Goal: Task Accomplishment & Management: Use online tool/utility

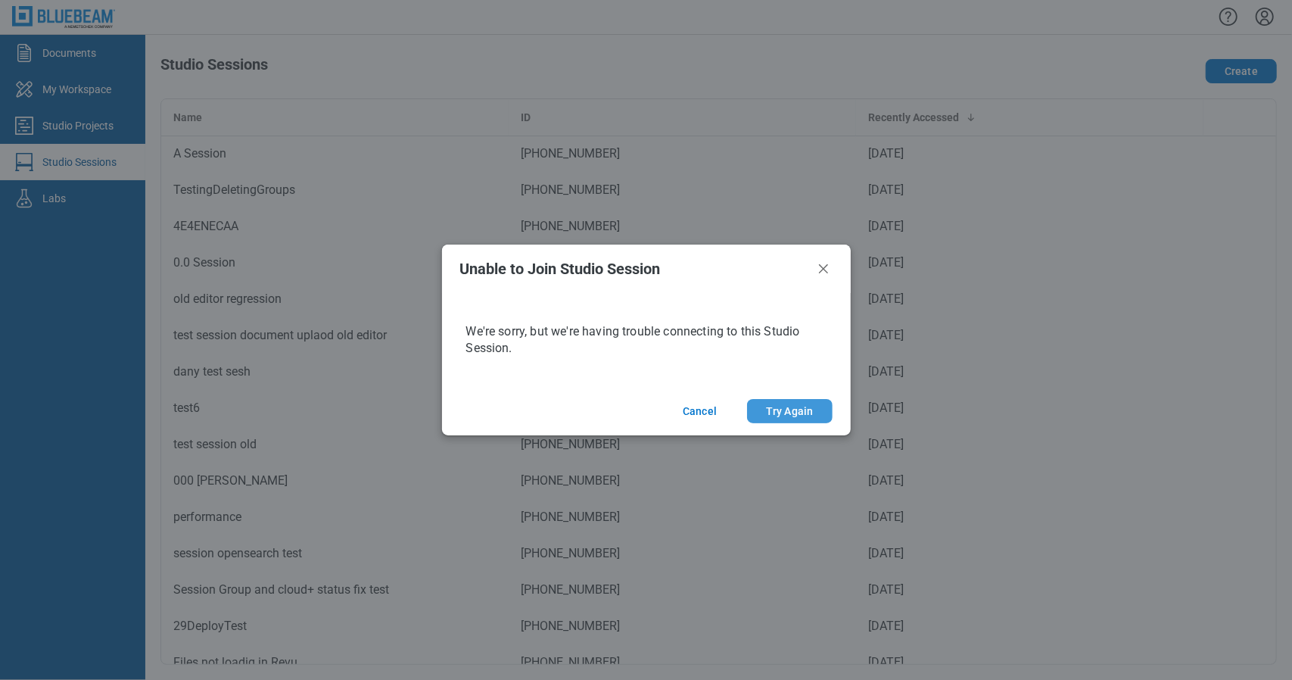
click at [768, 411] on button "Try Again" at bounding box center [789, 411] width 85 height 24
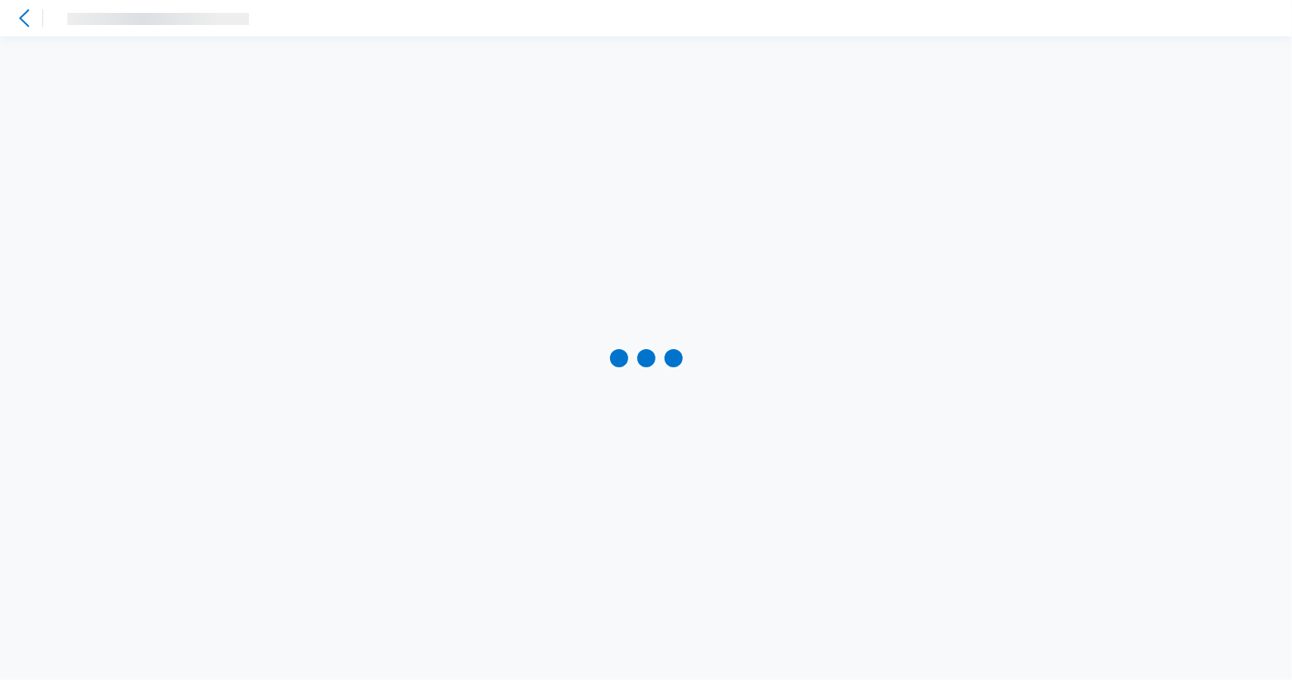
click at [529, 429] on div at bounding box center [646, 358] width 1292 height 644
click at [747, 419] on div at bounding box center [646, 358] width 1292 height 644
click at [316, 25] on div "problems_v10.pdf" at bounding box center [248, 18] width 139 height 18
drag, startPoint x: 486, startPoint y: 477, endPoint x: 567, endPoint y: 479, distance: 81.0
click at [488, 476] on div at bounding box center [646, 358] width 1292 height 644
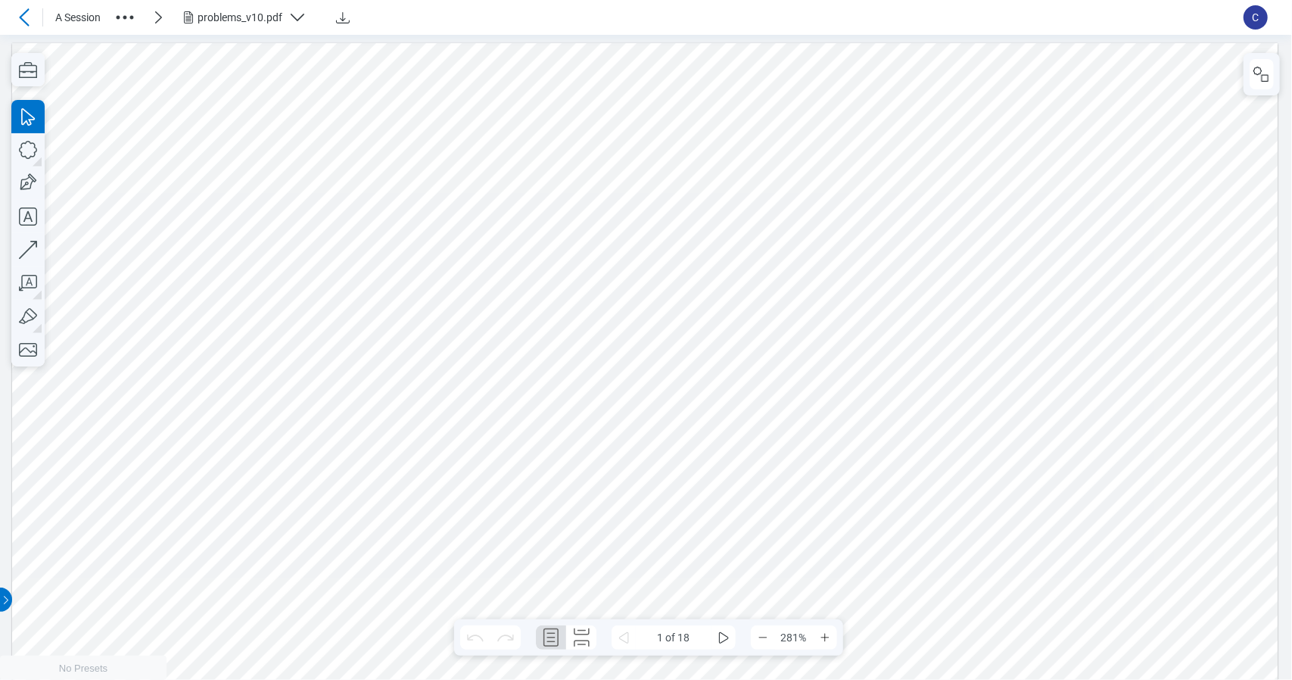
scroll to position [8, 0]
click at [38, 83] on icon "button" at bounding box center [27, 69] width 33 height 33
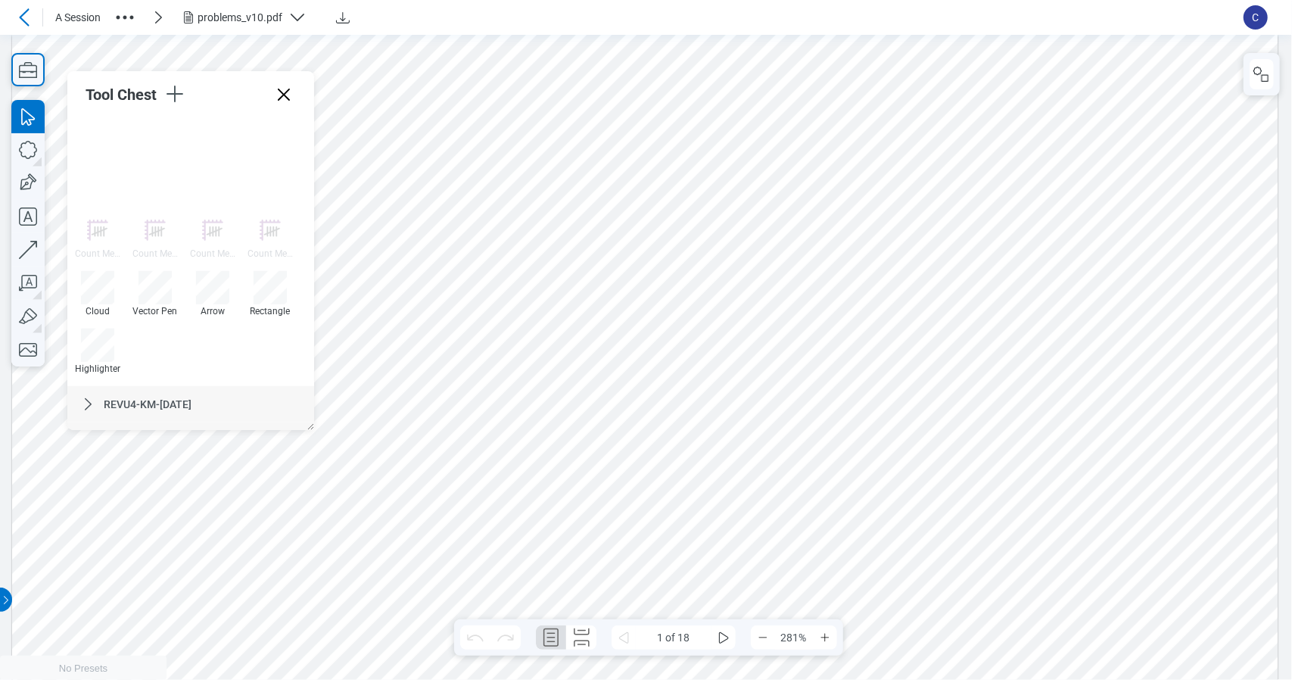
scroll to position [880, 0]
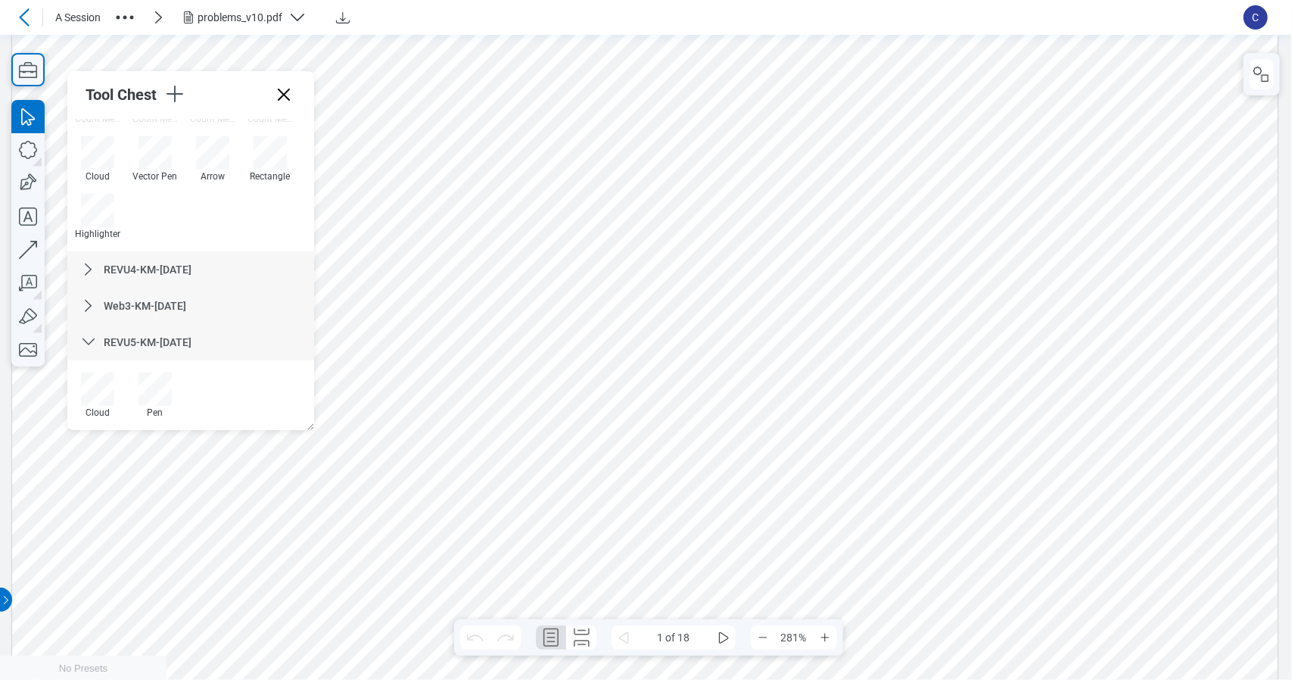
click at [129, 343] on span "REVU5-KM-[DATE]" at bounding box center [148, 342] width 88 height 12
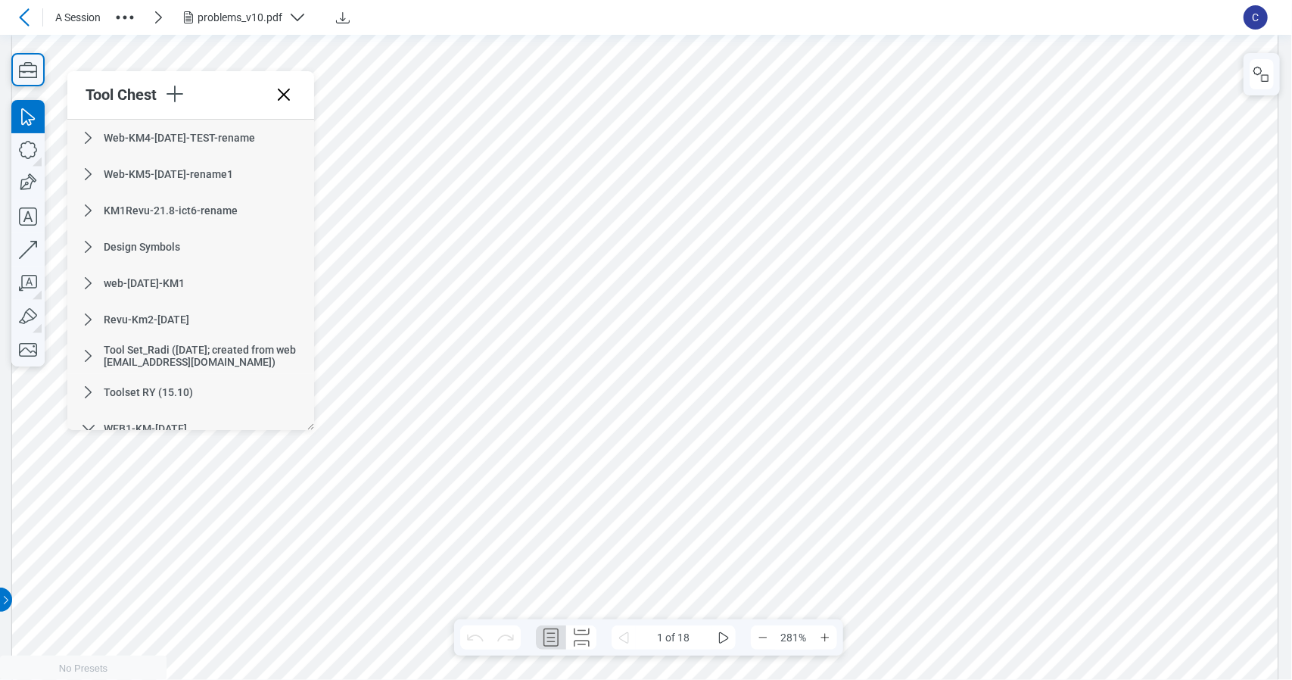
scroll to position [227, 0]
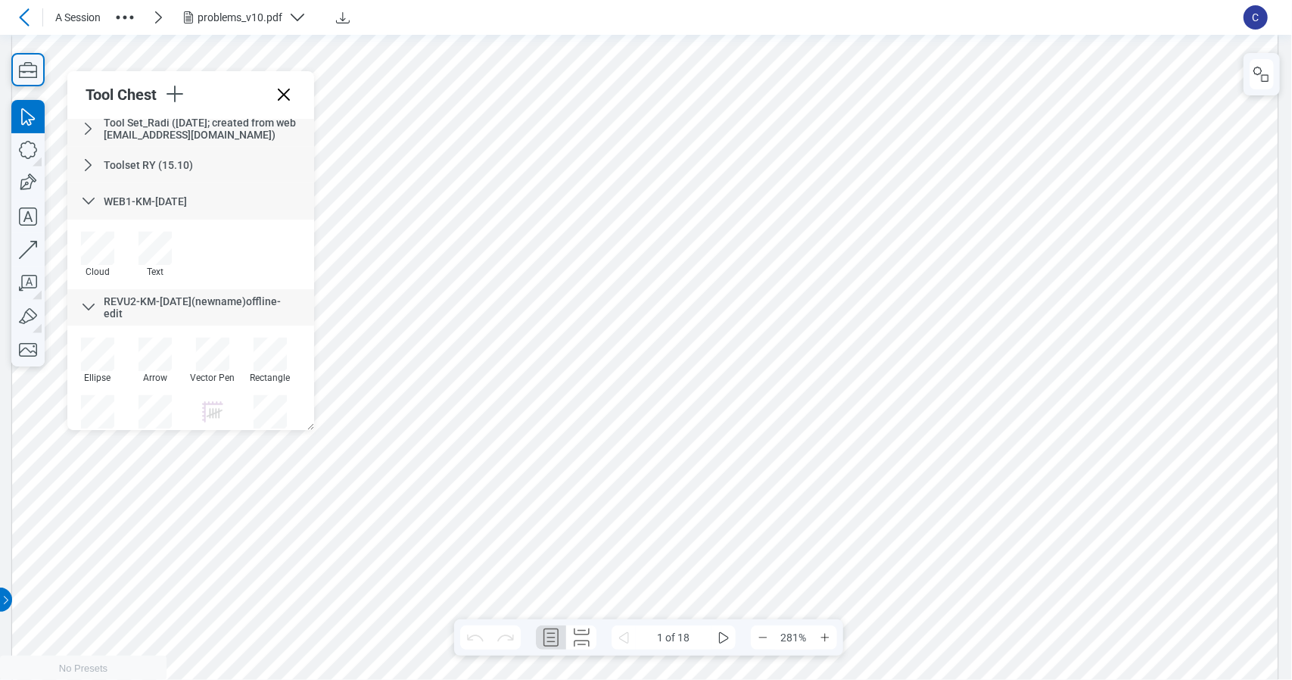
click at [164, 202] on span "WEB1-KM-[DATE]" at bounding box center [145, 201] width 83 height 12
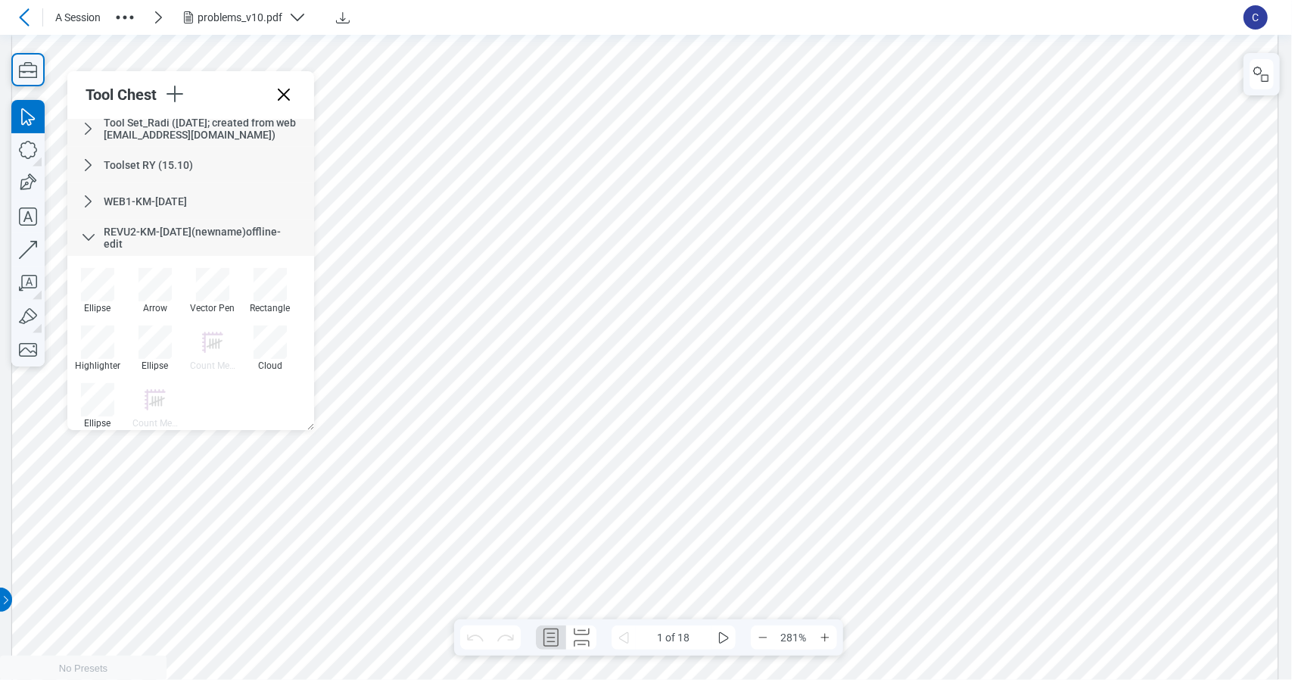
click at [193, 240] on div "REVU2-KM-[DATE](newname)offline-edit" at bounding box center [200, 238] width 192 height 24
click at [223, 285] on div "Revu3-KM-[DATE]" at bounding box center [190, 274] width 247 height 36
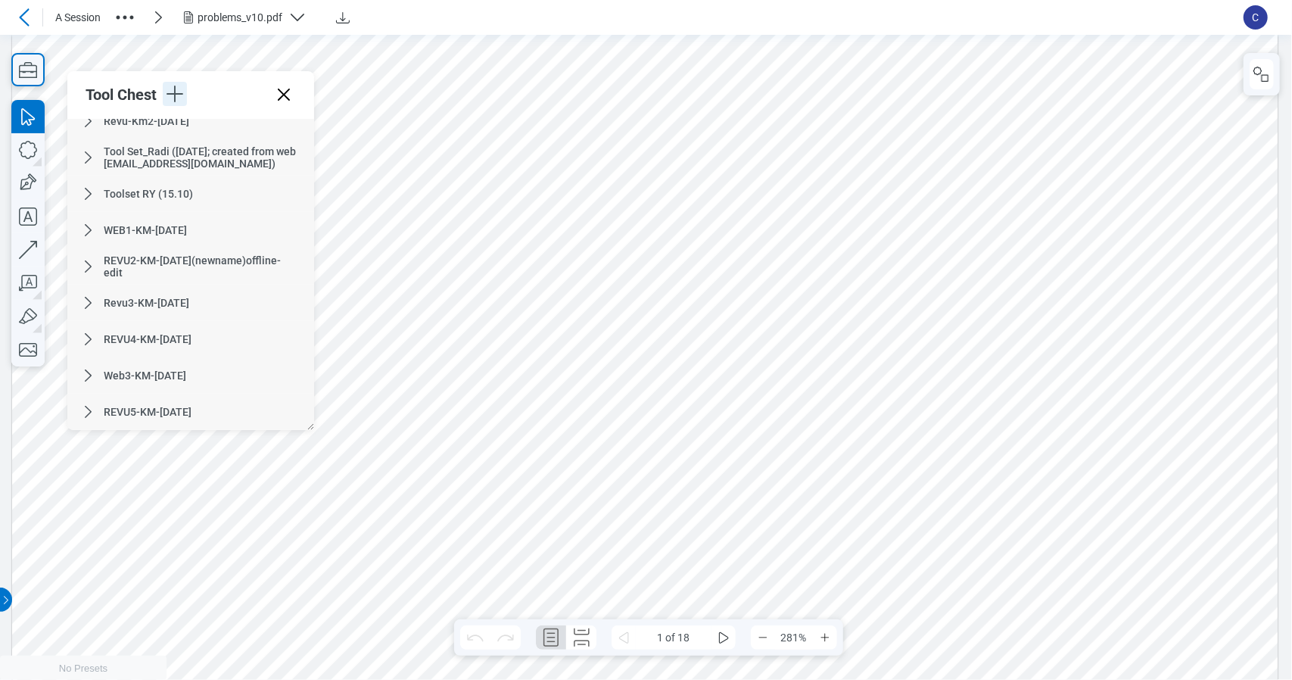
click at [180, 94] on icon "button" at bounding box center [175, 94] width 17 height 17
click at [210, 129] on li "Create Tool Set" at bounding box center [272, 135] width 175 height 42
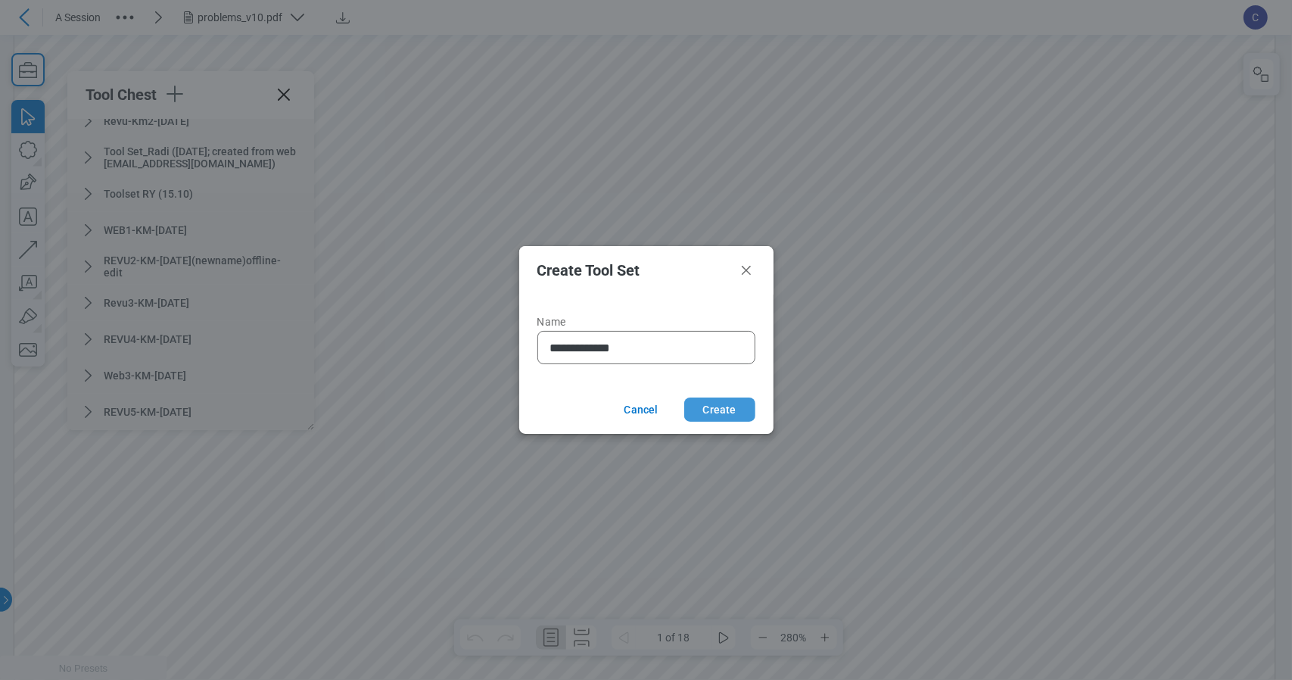
type input "**********"
drag, startPoint x: 715, startPoint y: 382, endPoint x: 715, endPoint y: 417, distance: 35.6
click at [715, 417] on button "Create" at bounding box center [719, 409] width 71 height 24
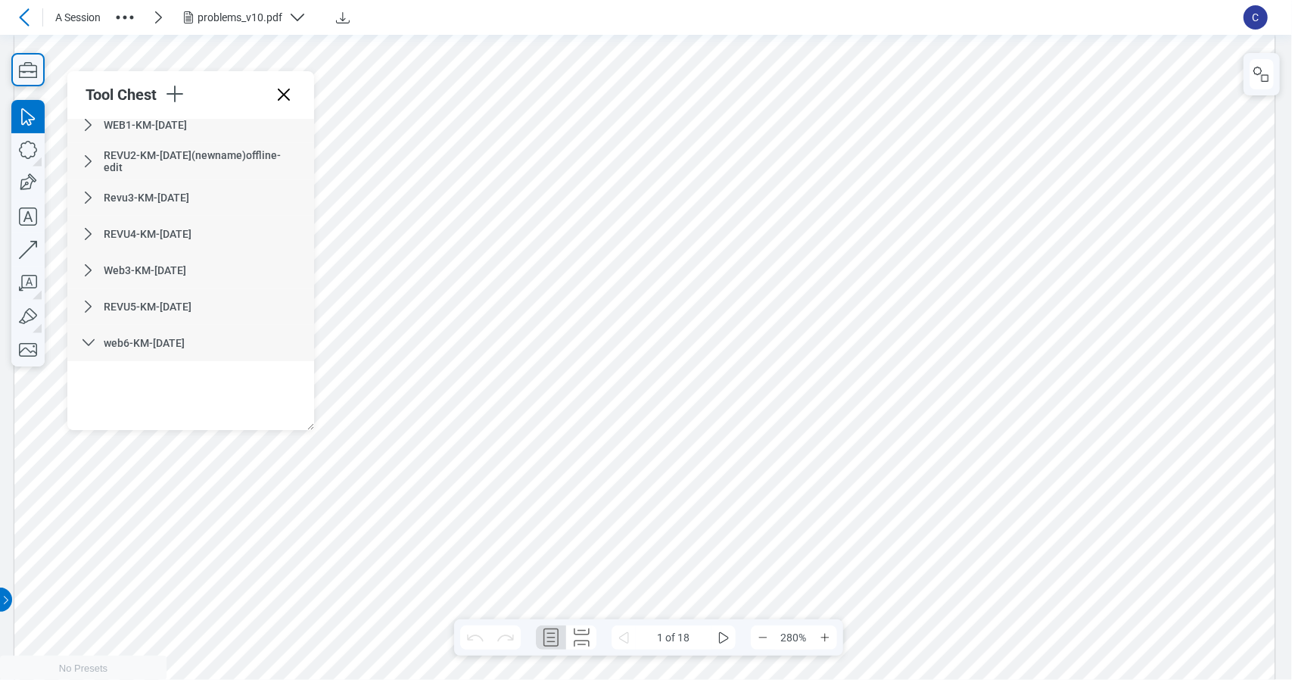
scroll to position [304, 0]
click at [39, 184] on icon "button" at bounding box center [27, 183] width 33 height 33
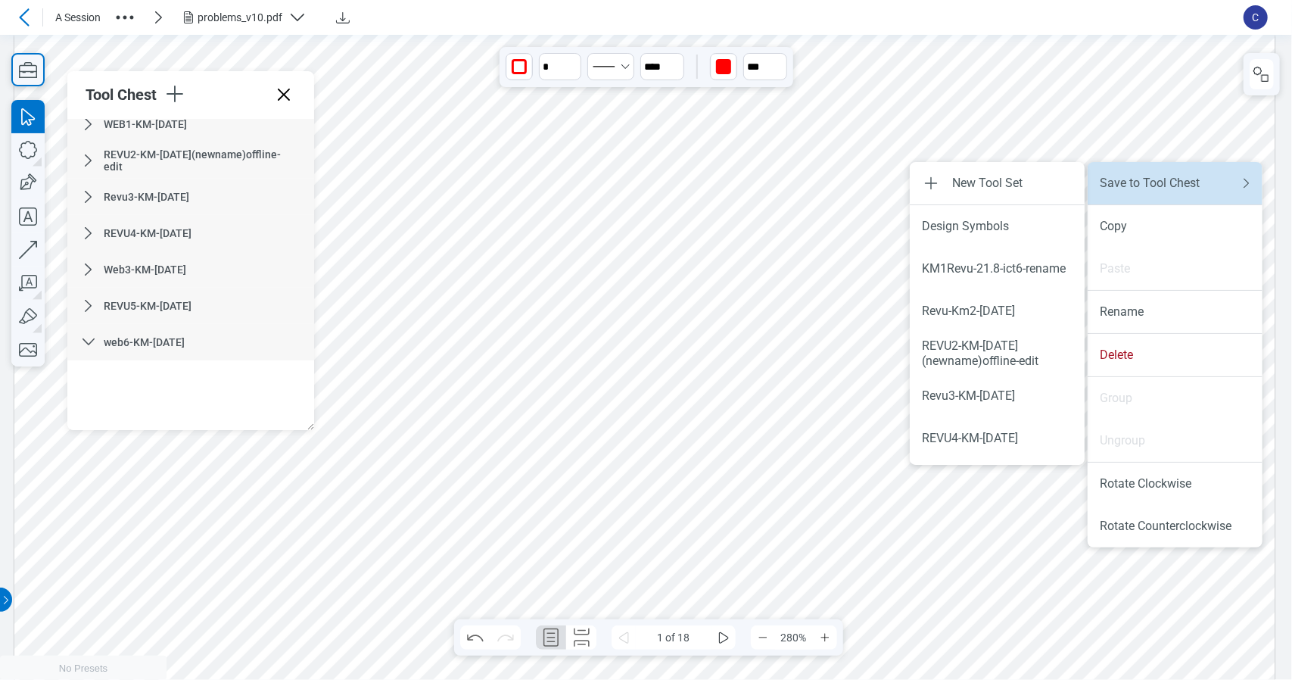
click at [1130, 199] on li "Save to Tool Chest" at bounding box center [1175, 183] width 175 height 42
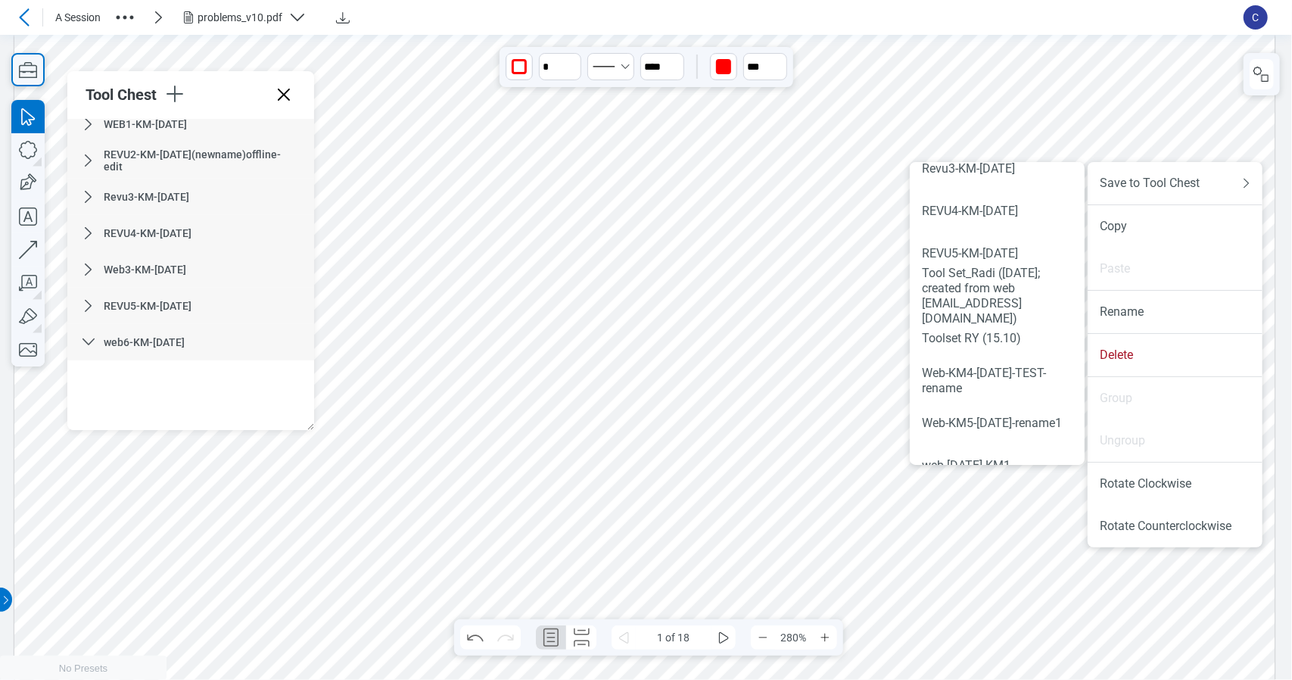
scroll to position [376, 0]
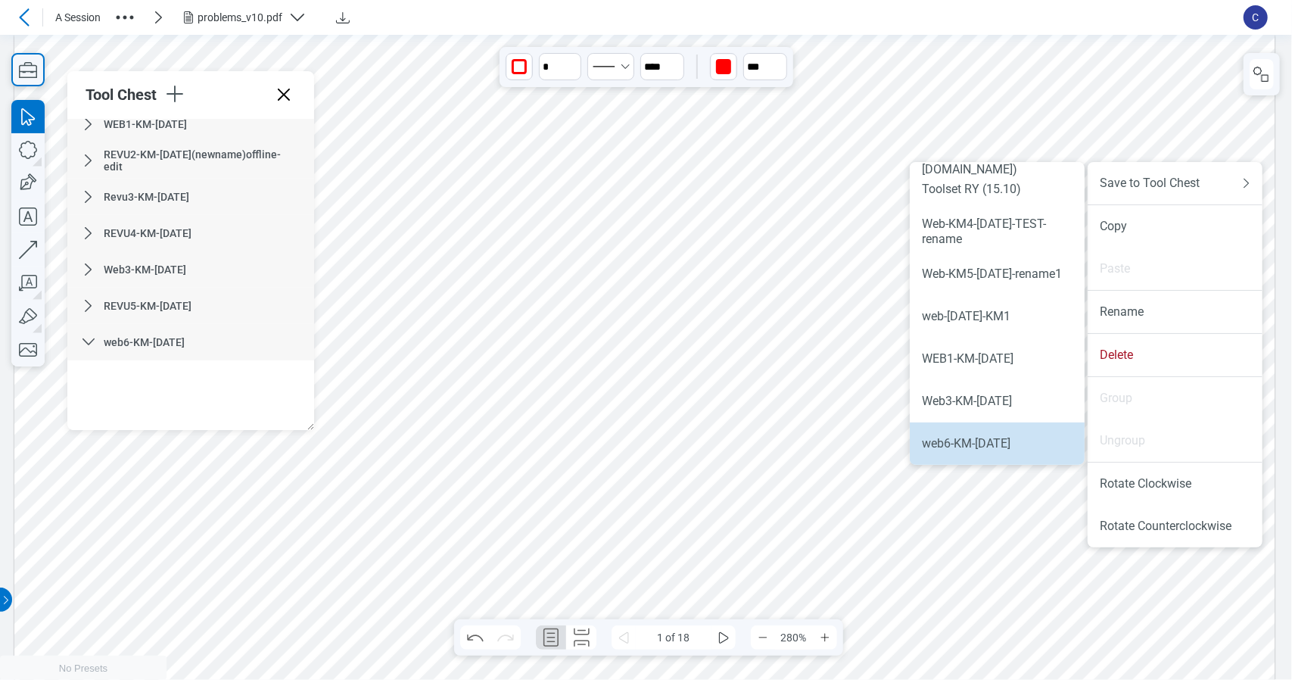
drag, startPoint x: 1044, startPoint y: 434, endPoint x: 638, endPoint y: 432, distance: 406.6
click at [1044, 434] on li "web6-KM-[DATE]" at bounding box center [997, 443] width 175 height 42
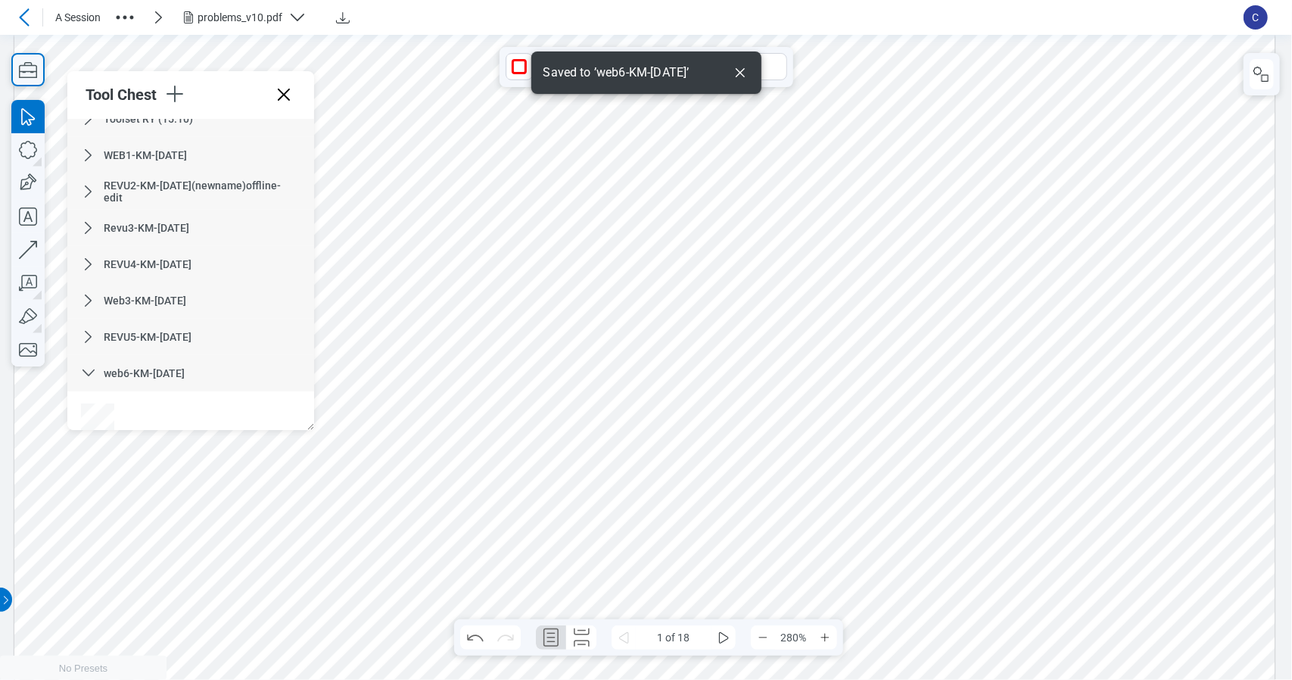
scroll to position [304, 0]
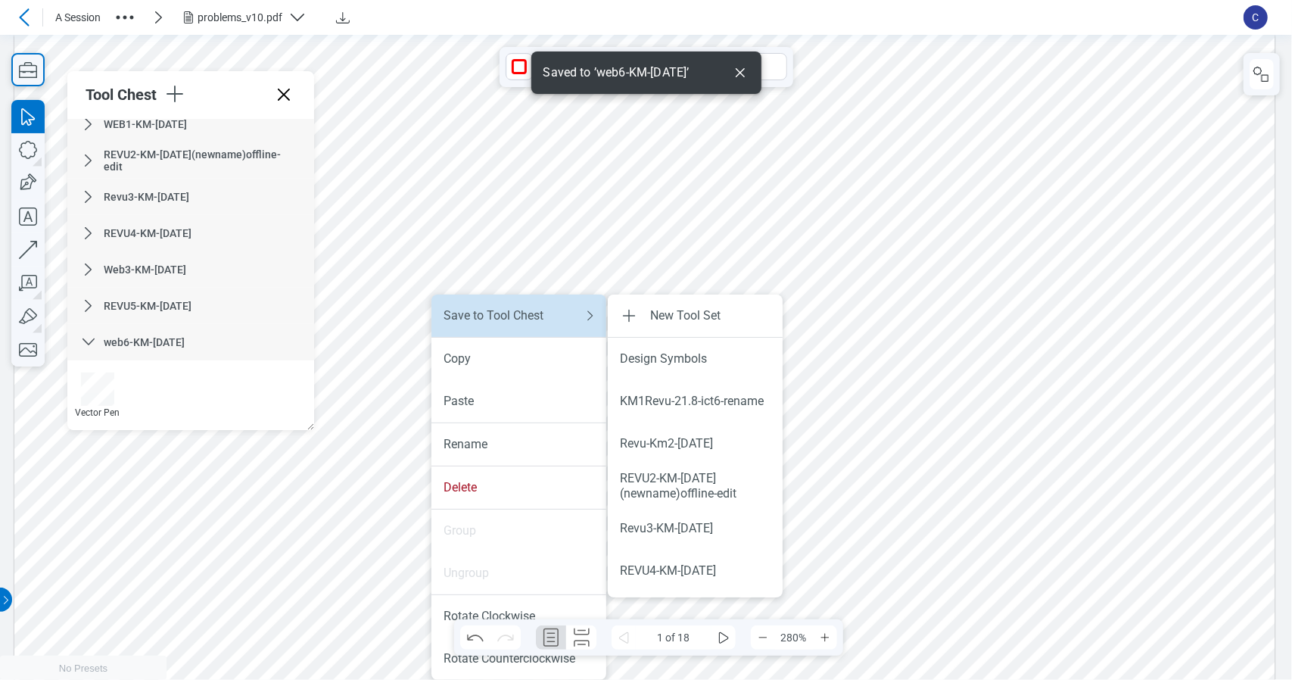
click at [536, 321] on div "Save to Tool Chest" at bounding box center [504, 315] width 121 height 15
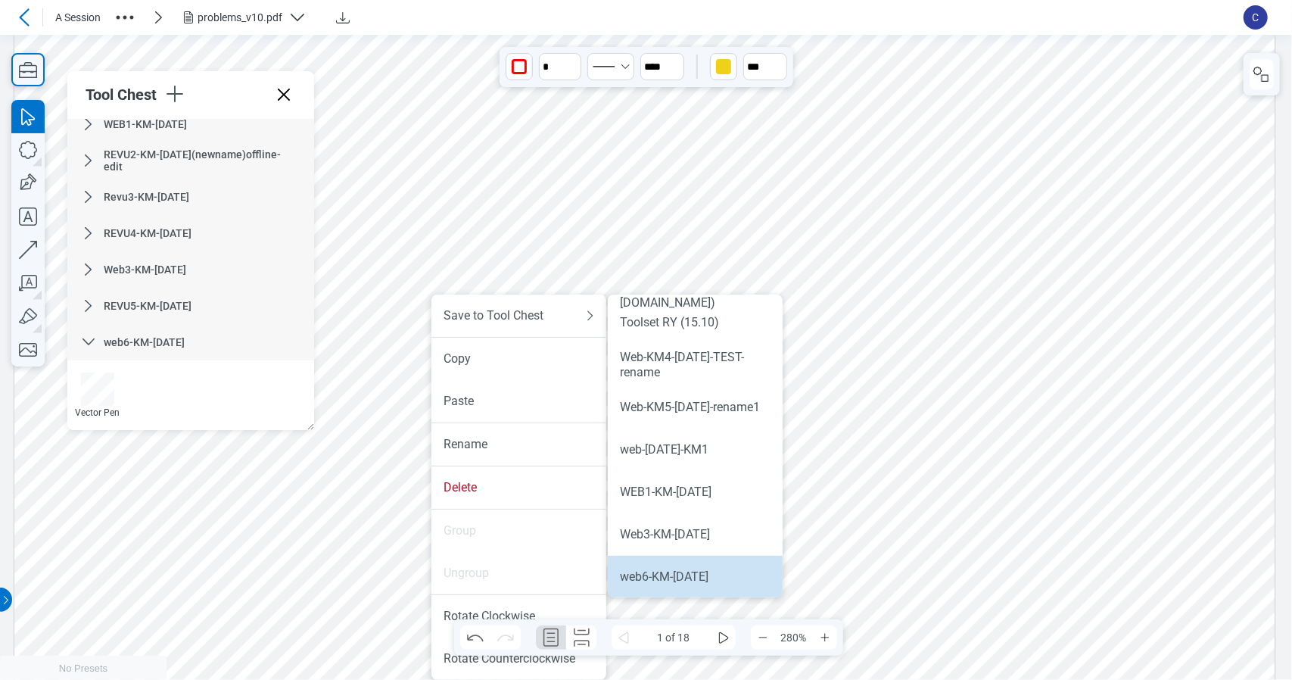
scroll to position [376, 0]
click at [734, 580] on div "web6-KM-[DATE]" at bounding box center [695, 576] width 151 height 15
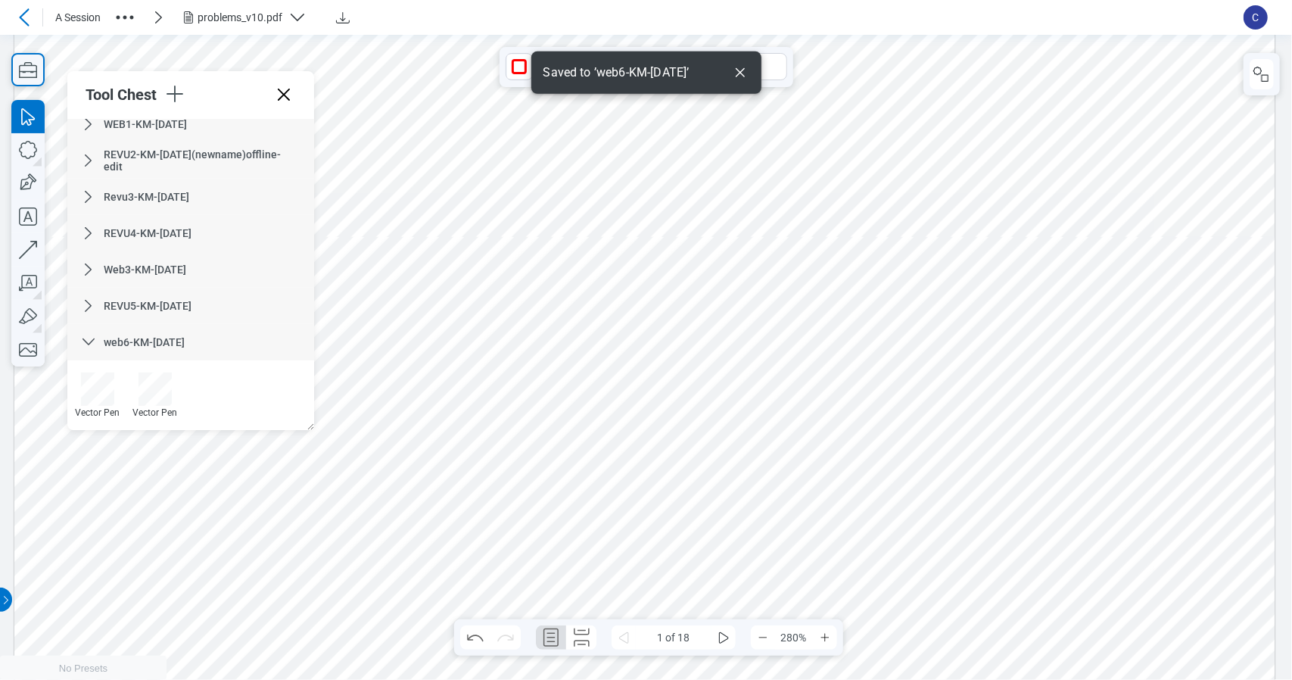
scroll to position [311, 0]
click at [815, 375] on div at bounding box center [644, 623] width 1261 height 1785
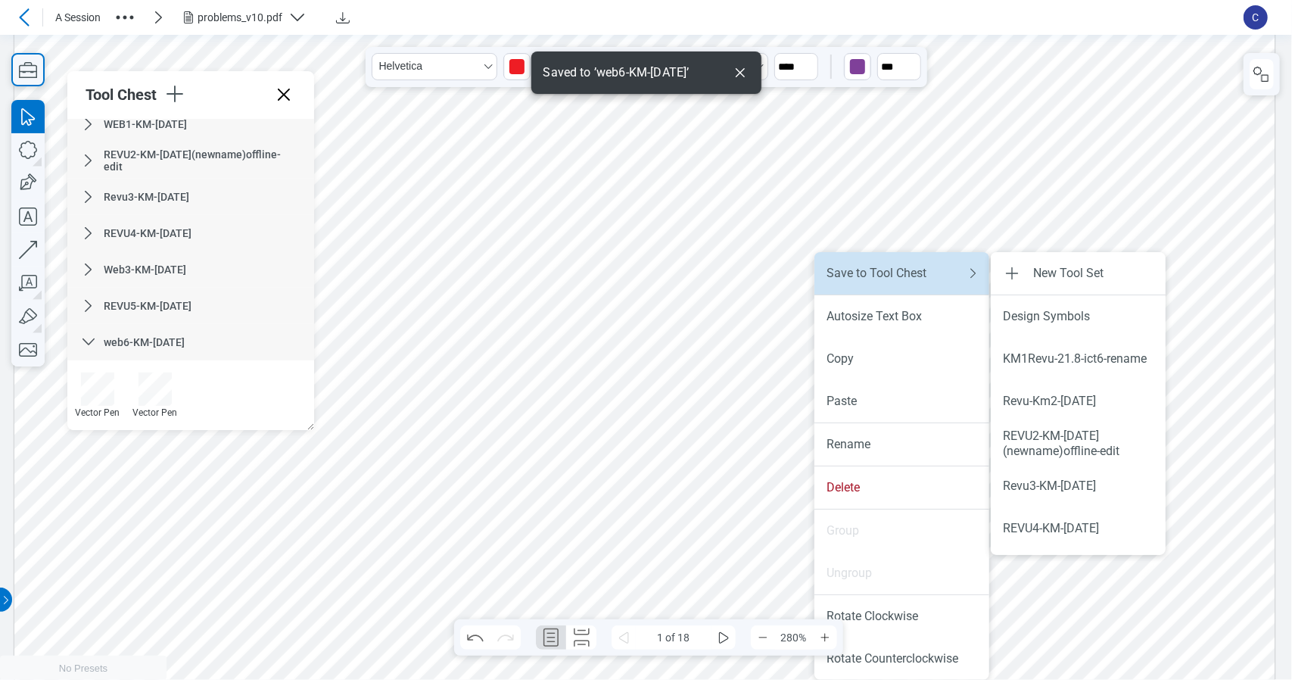
click at [890, 283] on li "Save to Tool Chest" at bounding box center [902, 273] width 175 height 42
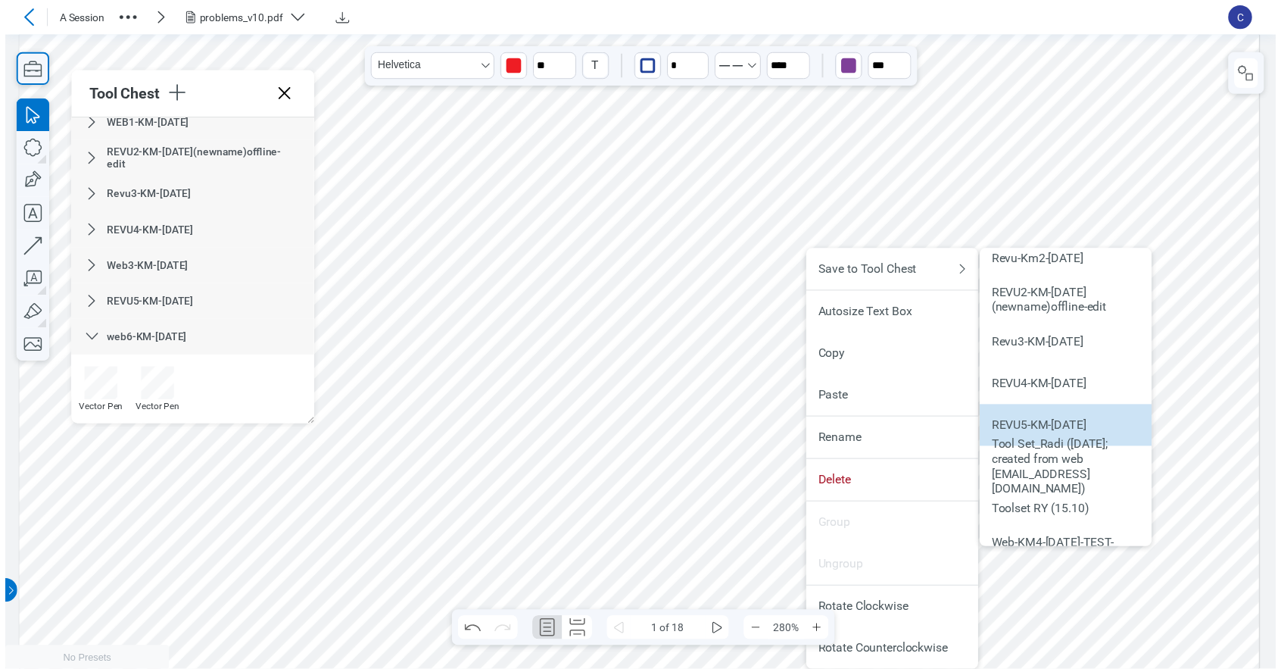
scroll to position [376, 0]
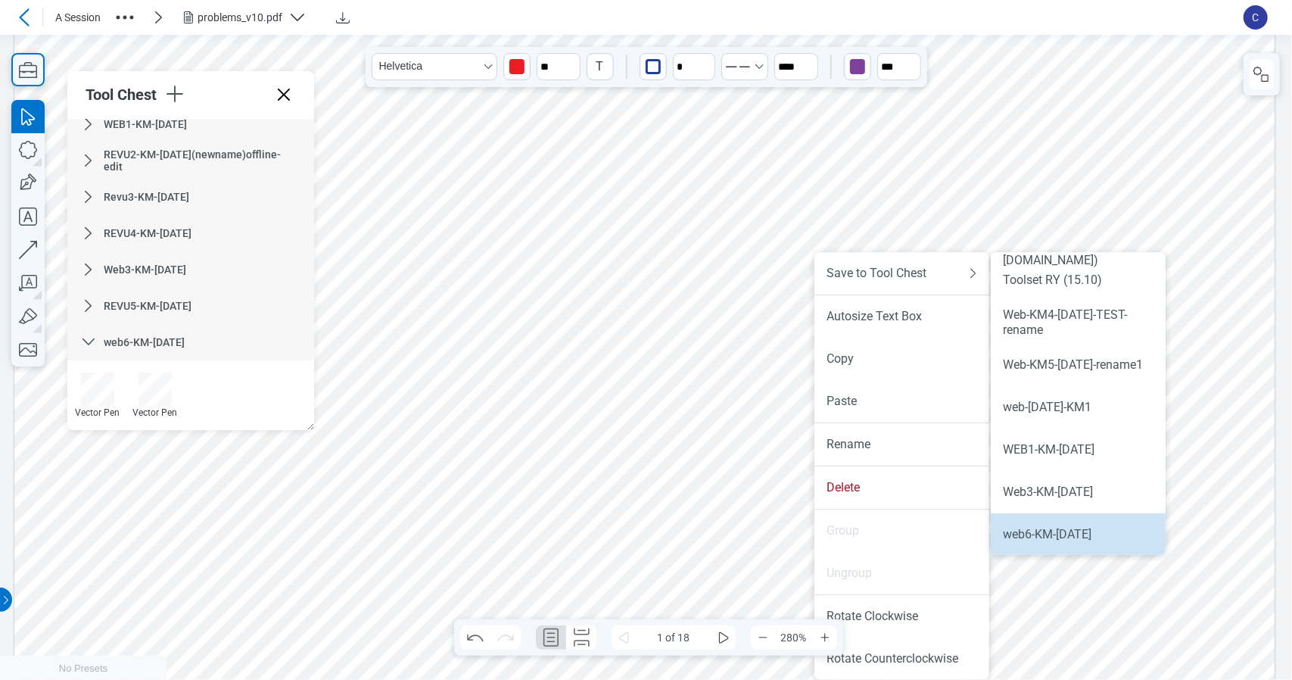
drag, startPoint x: 1101, startPoint y: 531, endPoint x: 560, endPoint y: 404, distance: 555.4
click at [1101, 531] on div "web6-KM-[DATE]" at bounding box center [1078, 534] width 151 height 15
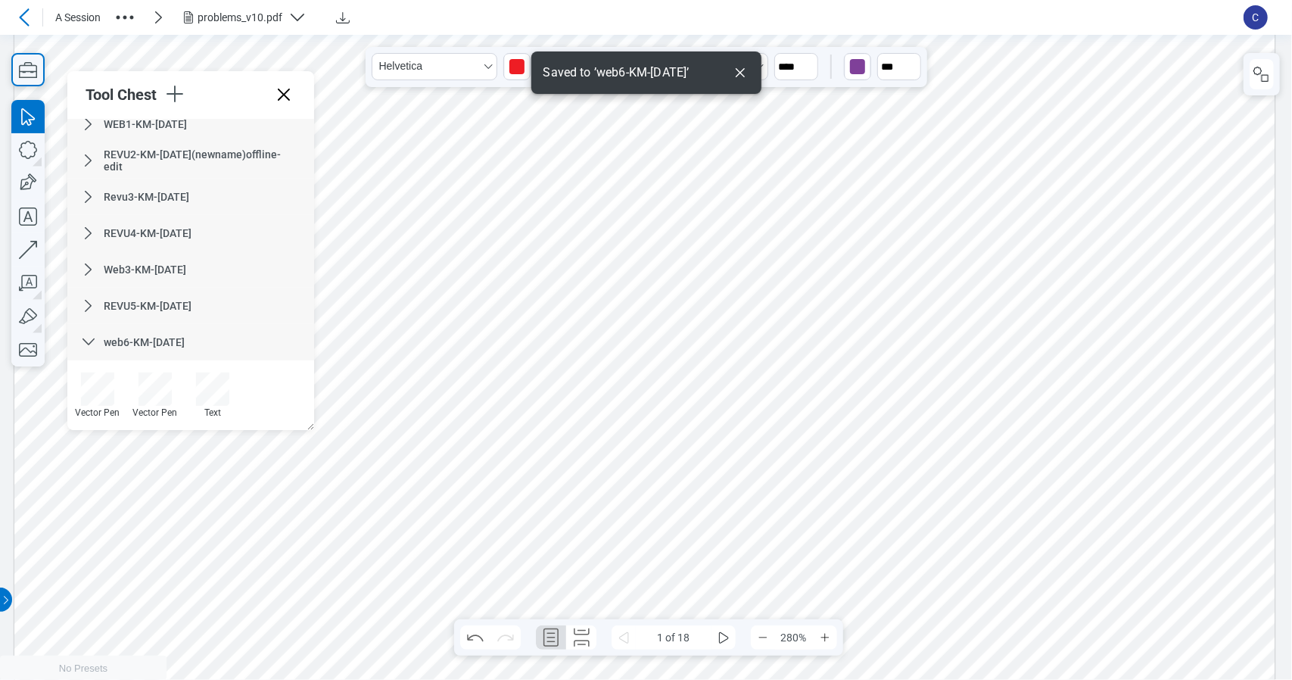
click at [95, 305] on icon at bounding box center [88, 306] width 18 height 18
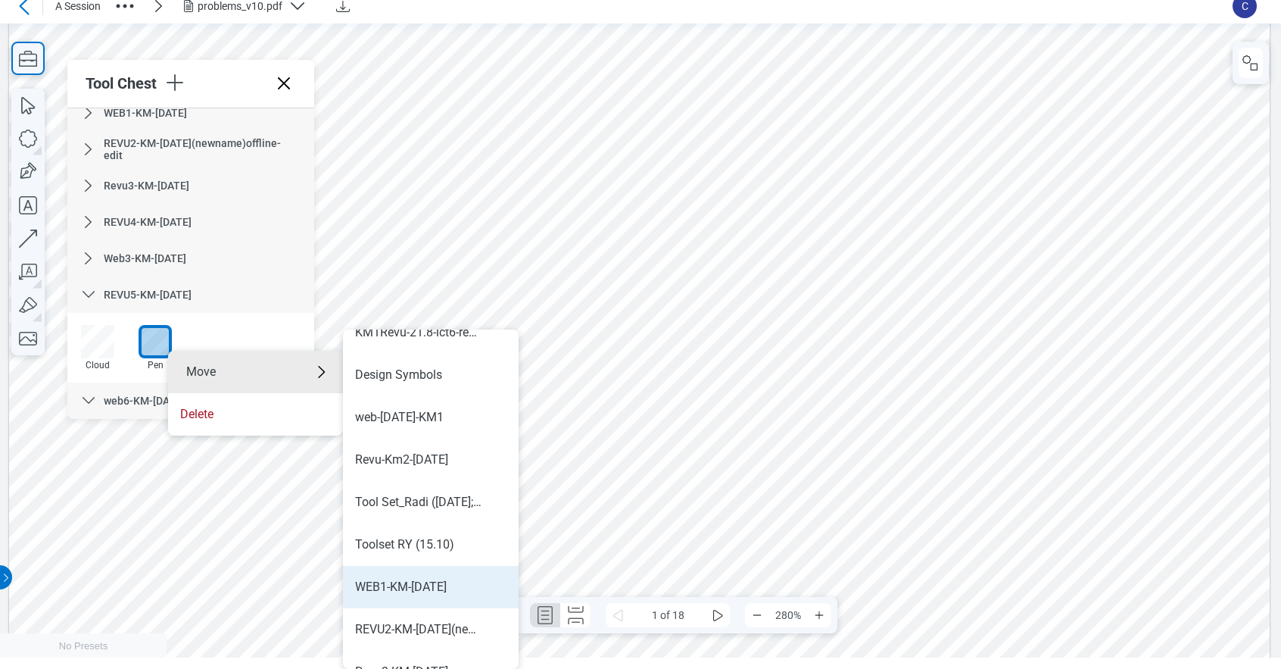
scroll to position [297, 0]
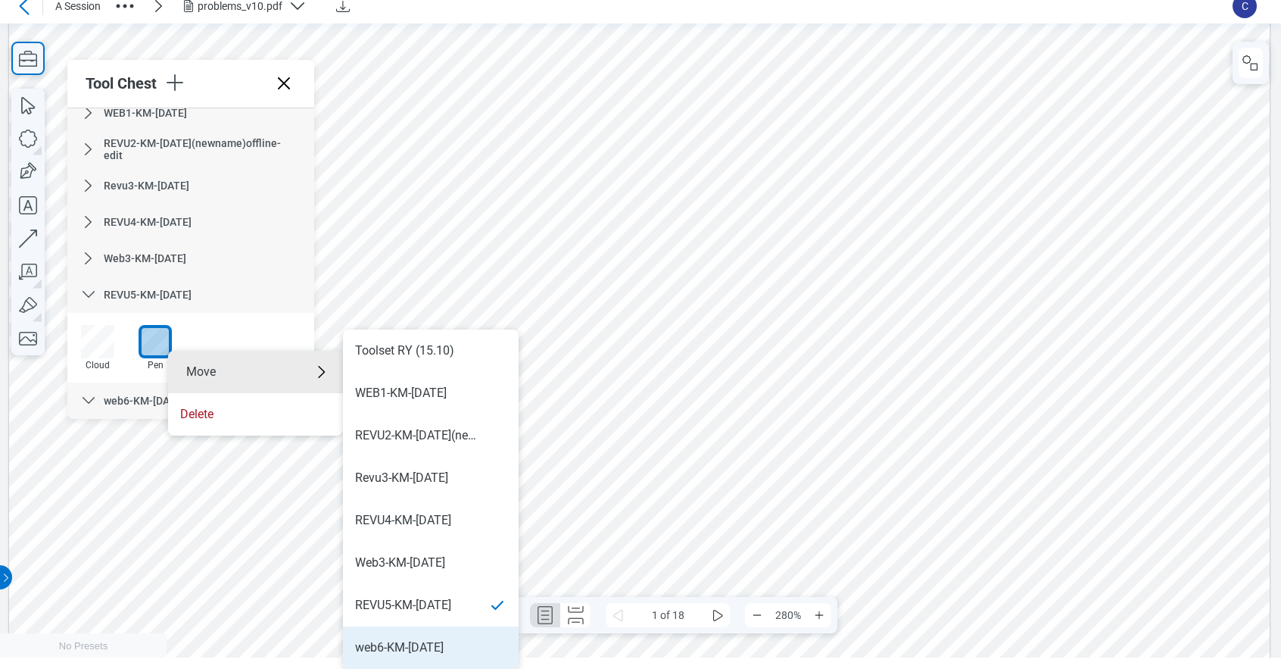
click at [441, 644] on div "web6-KM-[DATE]" at bounding box center [399, 647] width 89 height 17
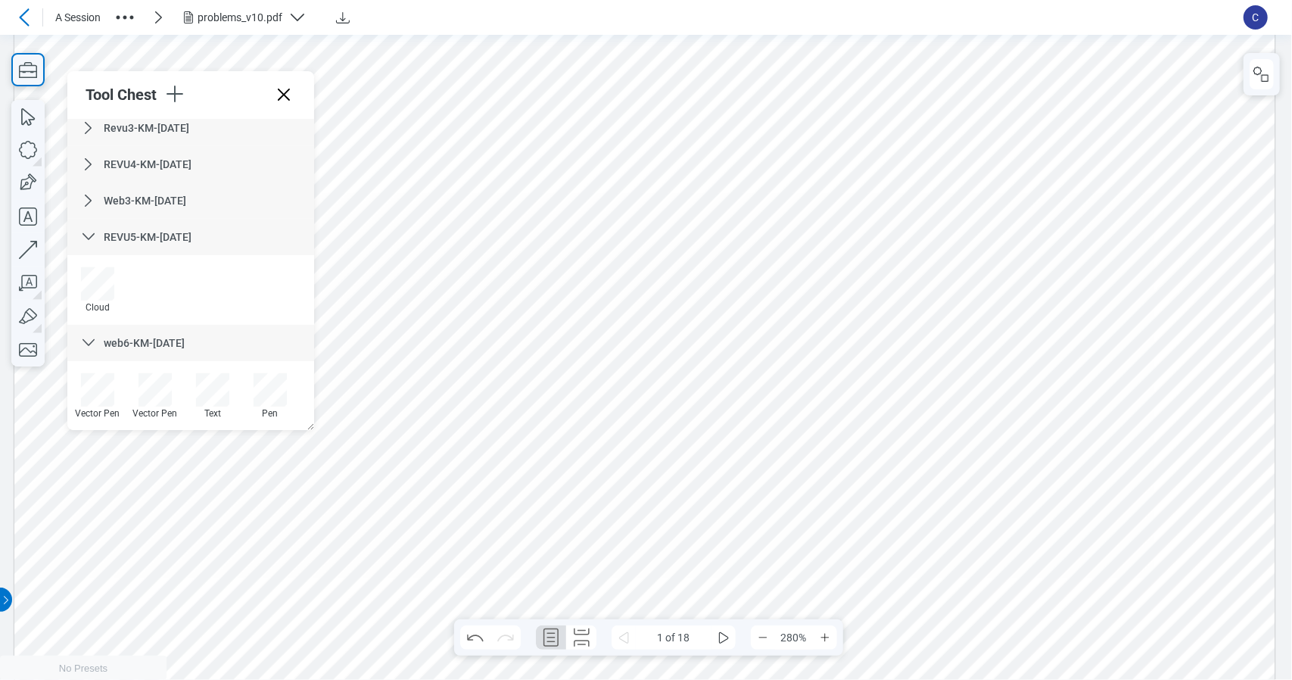
scroll to position [374, 0]
click at [89, 232] on icon at bounding box center [88, 236] width 18 height 18
drag, startPoint x: 394, startPoint y: 402, endPoint x: 403, endPoint y: 406, distance: 9.8
click at [395, 401] on div at bounding box center [644, 245] width 1261 height 1785
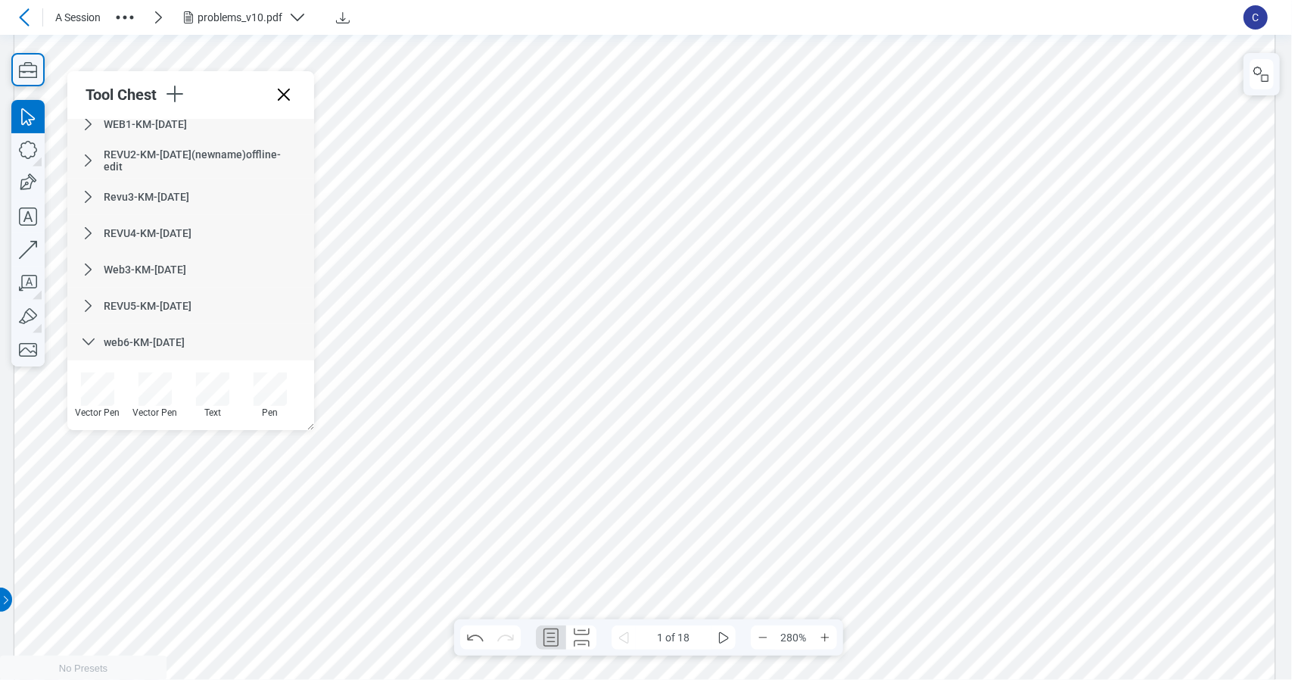
click at [411, 515] on div at bounding box center [644, 245] width 1261 height 1785
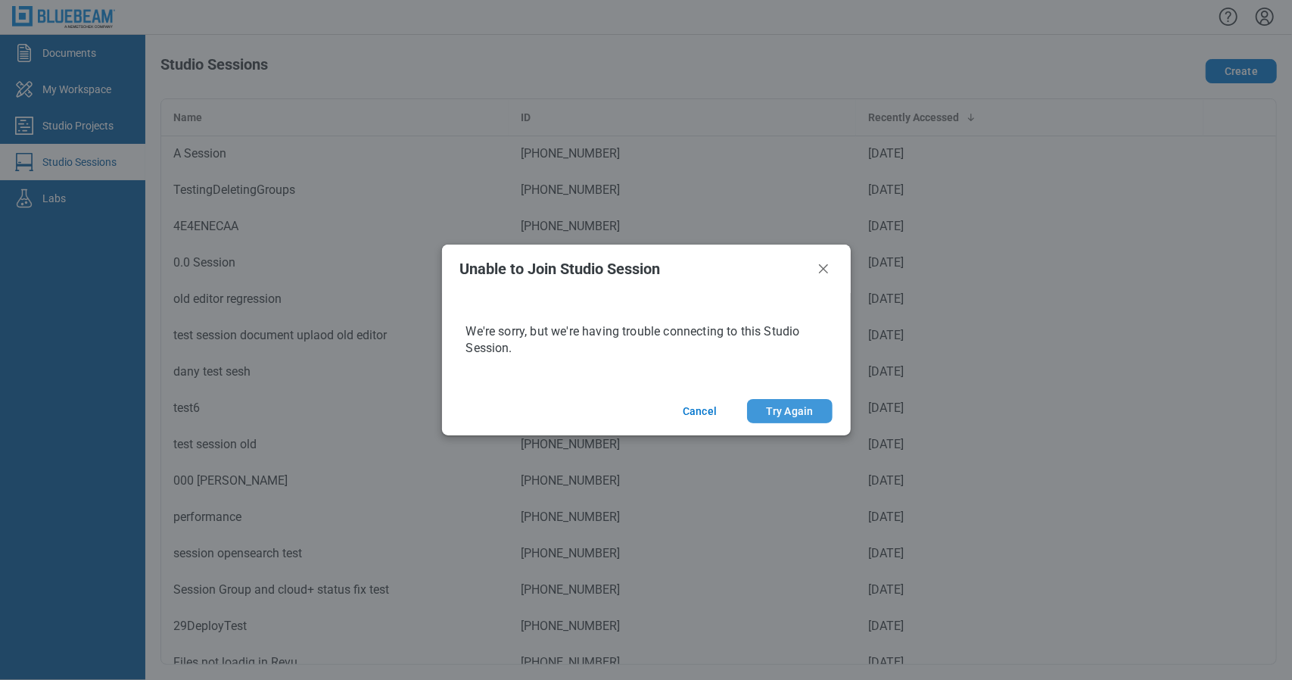
click at [788, 417] on button "Try Again" at bounding box center [789, 411] width 85 height 24
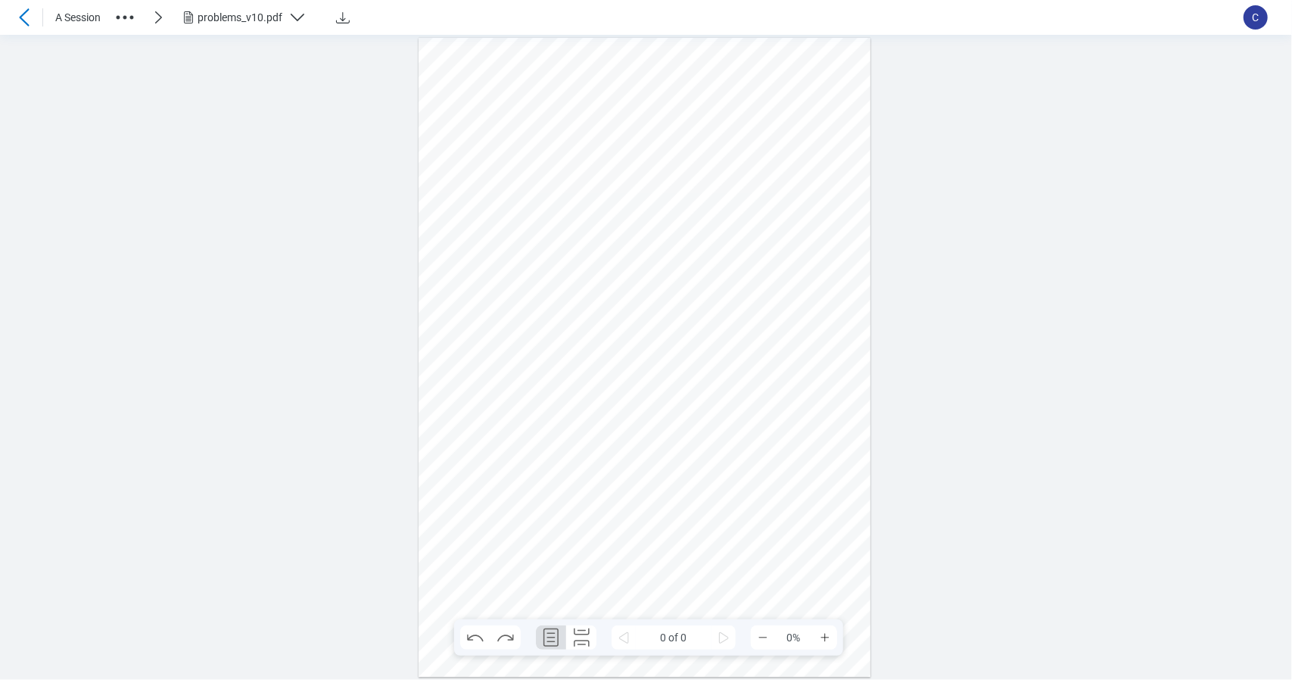
scroll to position [8, 0]
click at [23, 63] on icon "button" at bounding box center [27, 69] width 33 height 33
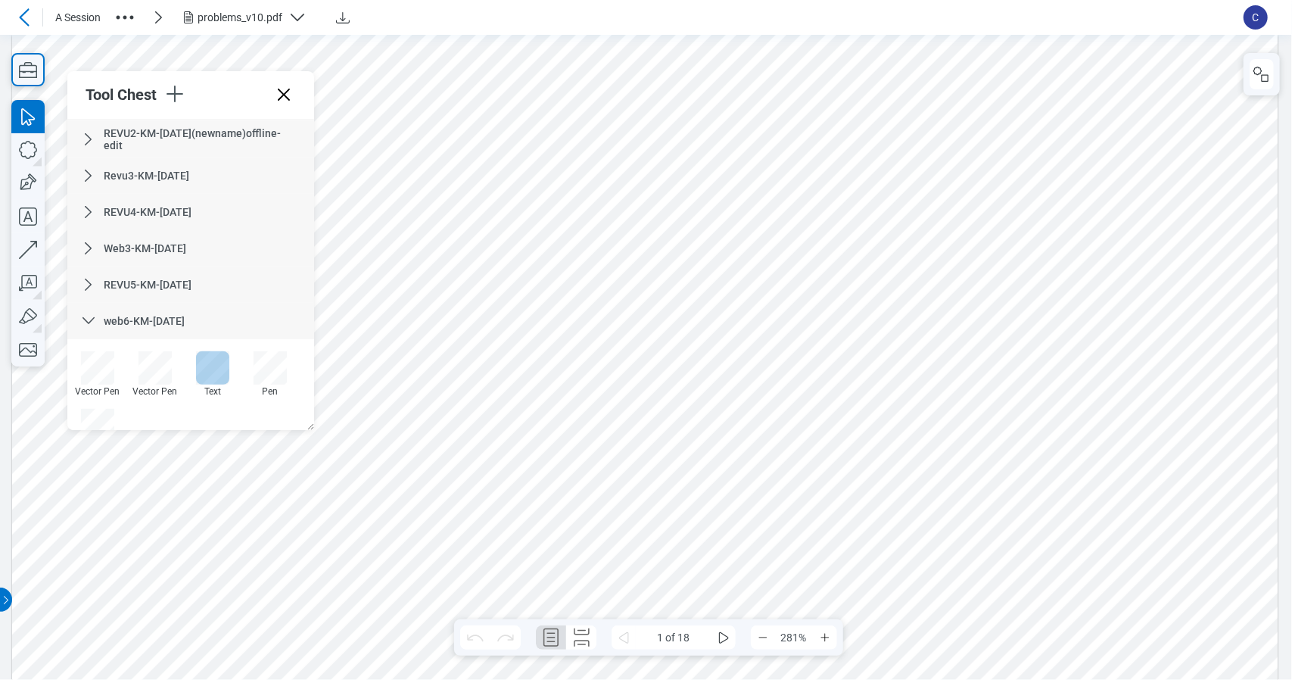
scroll to position [362, 0]
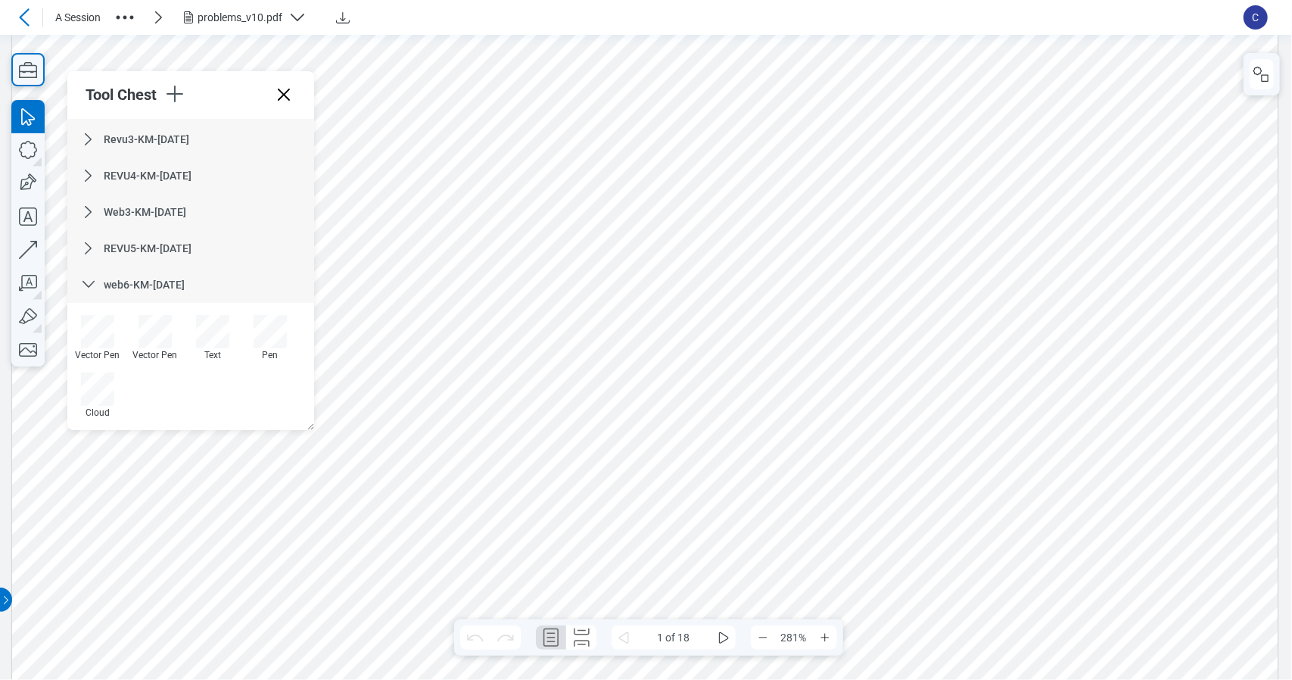
click at [294, 86] on icon at bounding box center [284, 95] width 24 height 24
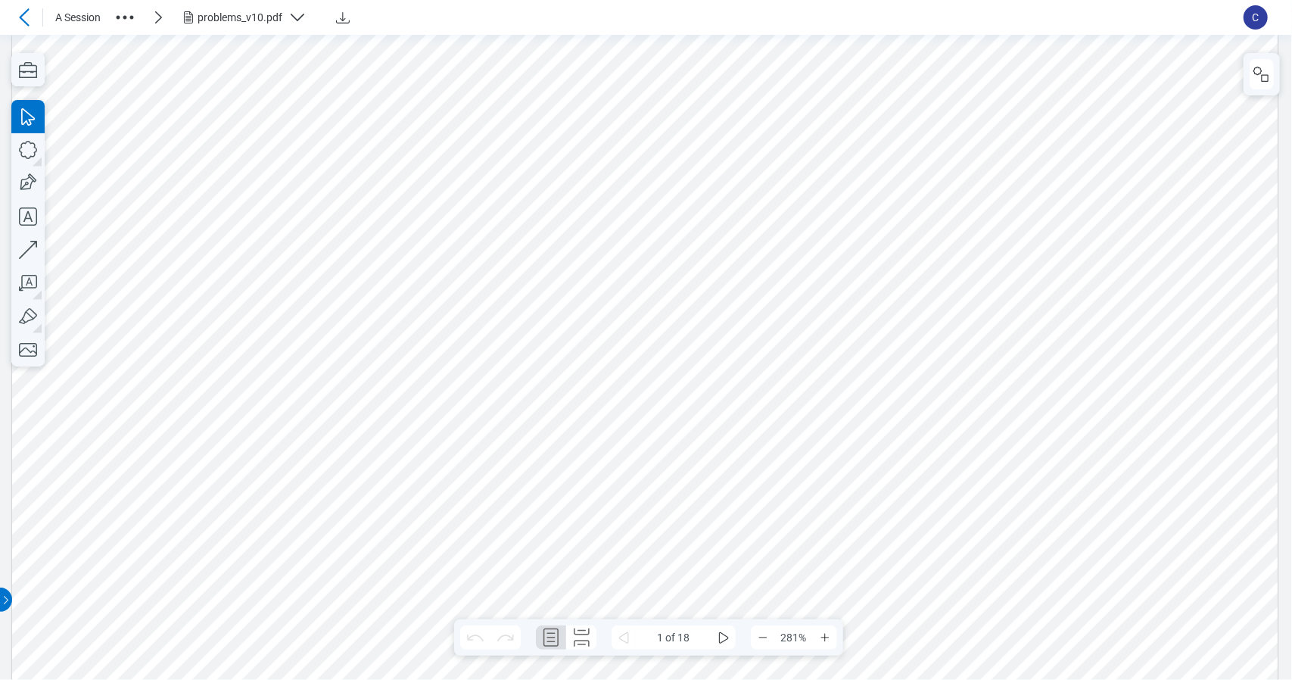
drag, startPoint x: 1114, startPoint y: 381, endPoint x: 686, endPoint y: 80, distance: 523.4
